Goal: Navigation & Orientation: Find specific page/section

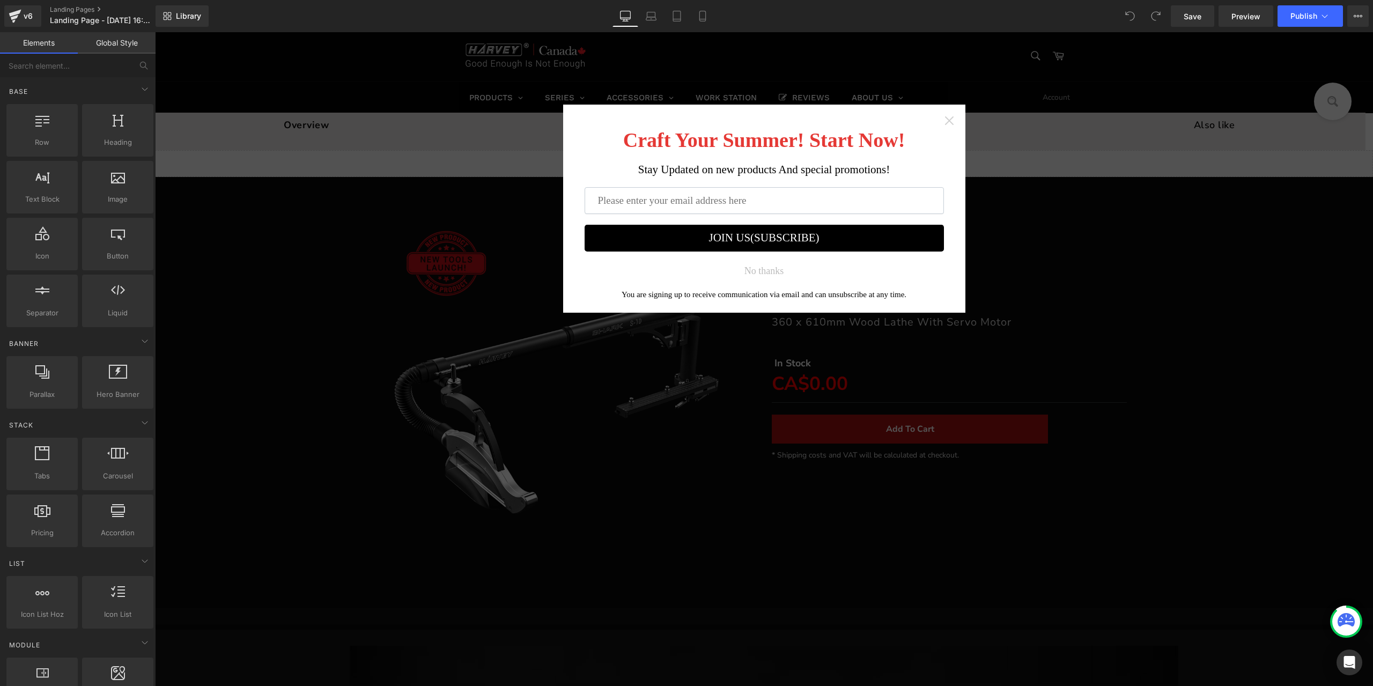
click at [947, 124] on icon "Close widget" at bounding box center [949, 120] width 11 height 11
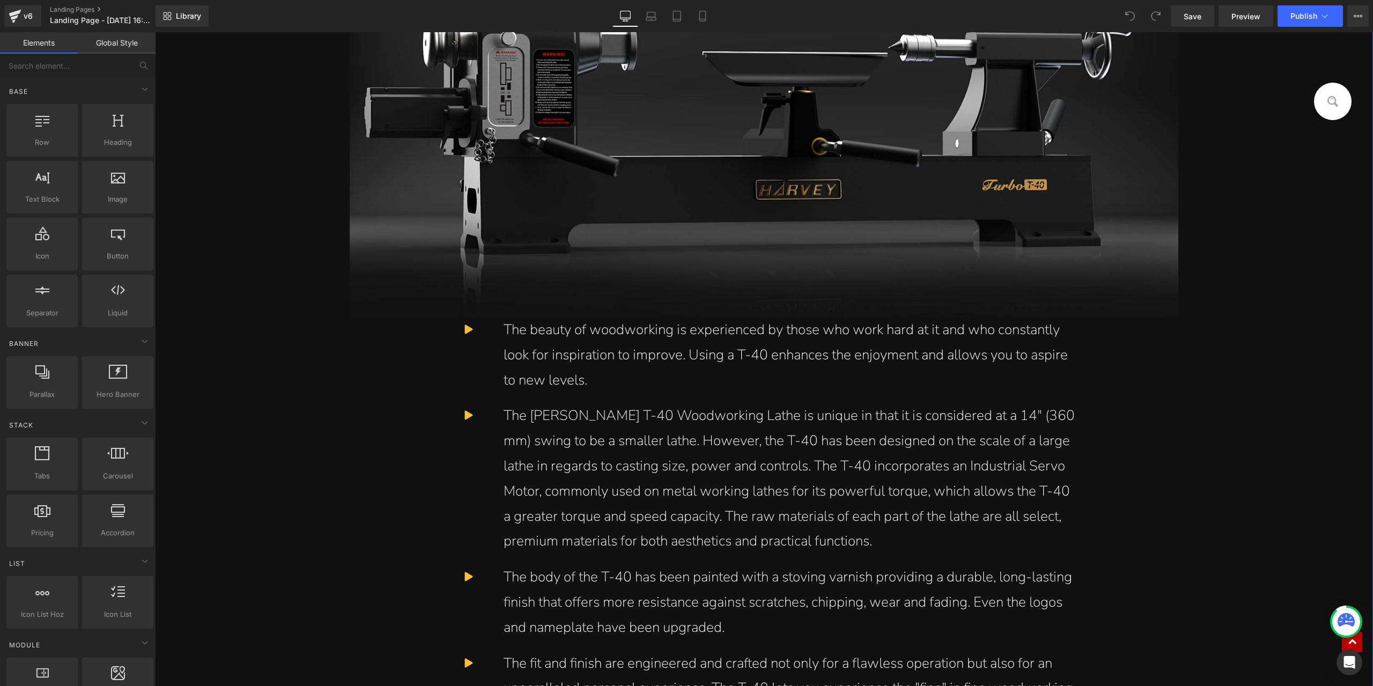
scroll to position [643, 0]
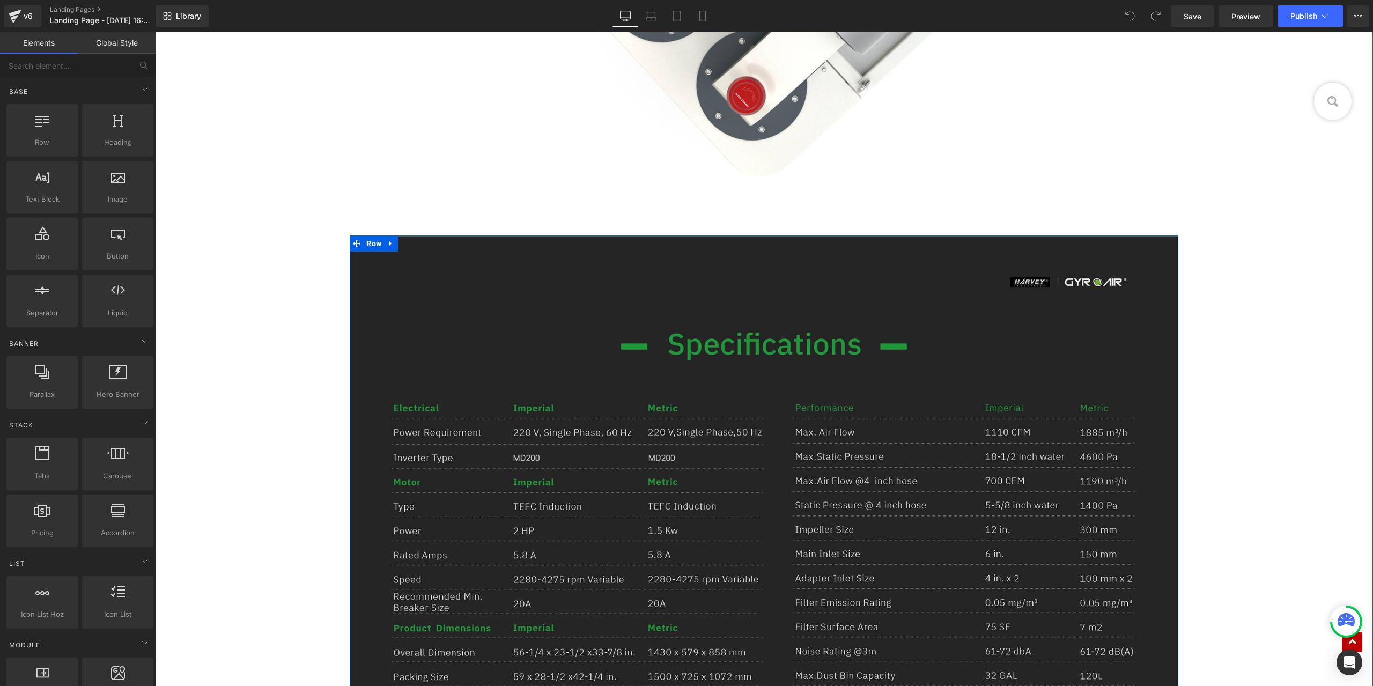
scroll to position [11482, 0]
